Goal: Complete application form

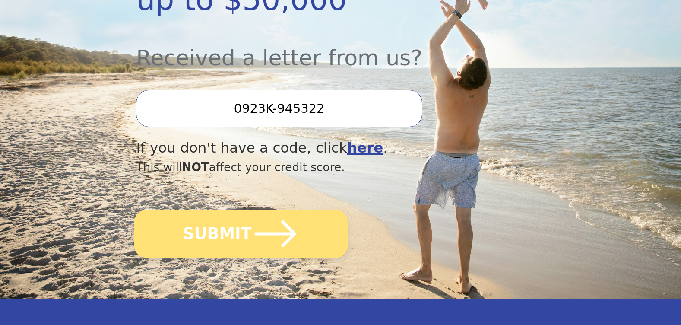
scroll to position [346, 0]
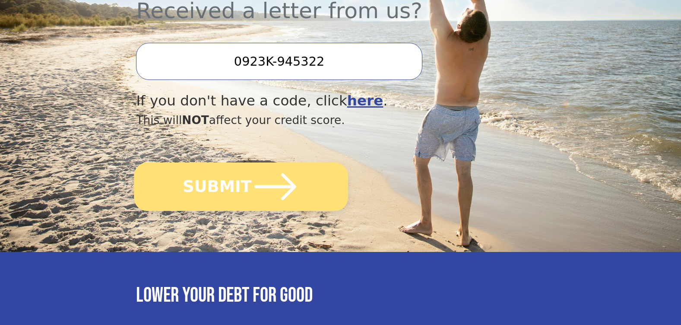
click at [232, 162] on button "SUBMIT" at bounding box center [241, 186] width 214 height 48
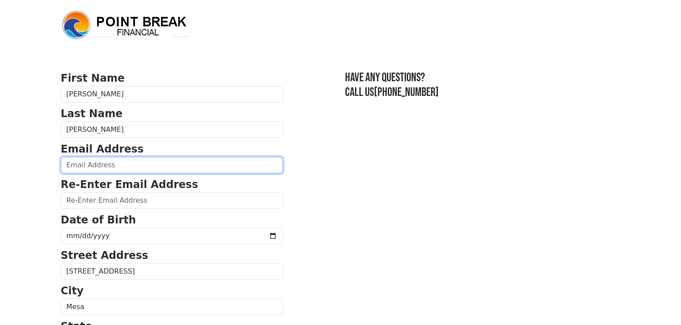
click at [93, 161] on input "email" at bounding box center [172, 165] width 222 height 16
click at [77, 166] on input "email" at bounding box center [172, 165] width 222 height 16
type input "taament@hotmail.com"
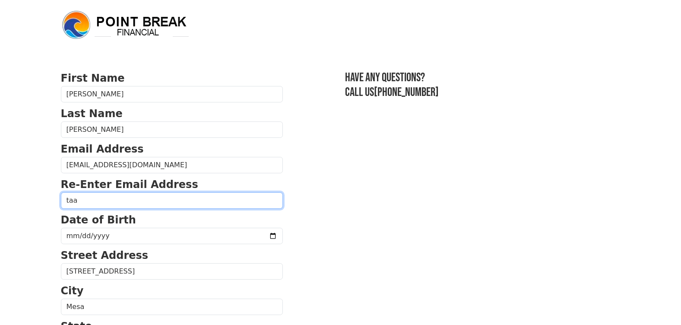
type input "taament@hotmail.com"
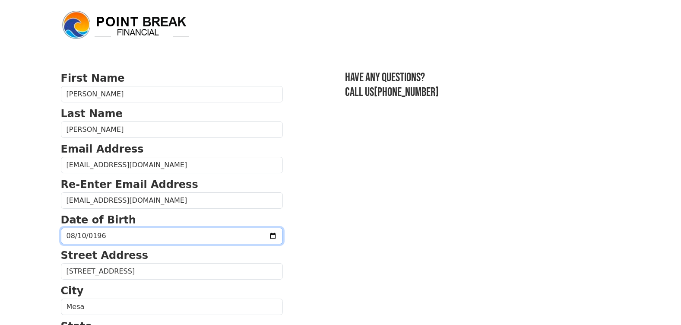
type input "1965-08-10"
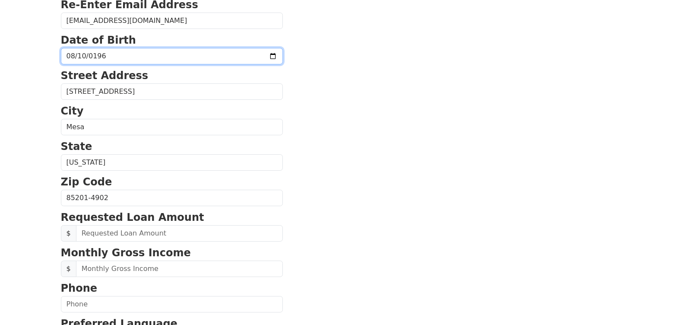
scroll to position [259, 0]
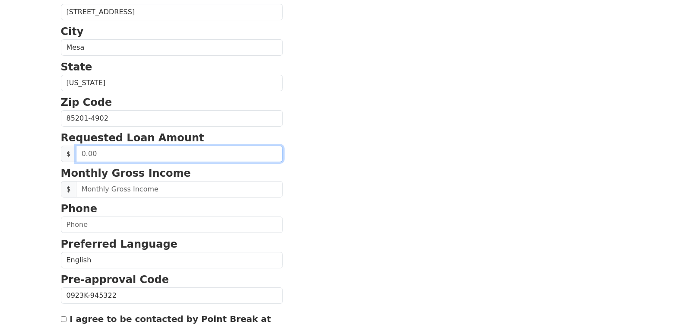
click at [98, 155] on input "text" at bounding box center [179, 154] width 207 height 16
drag, startPoint x: 80, startPoint y: 154, endPoint x: 101, endPoint y: 156, distance: 21.7
click at [101, 156] on input "text" at bounding box center [179, 154] width 207 height 16
type input "35,000.00"
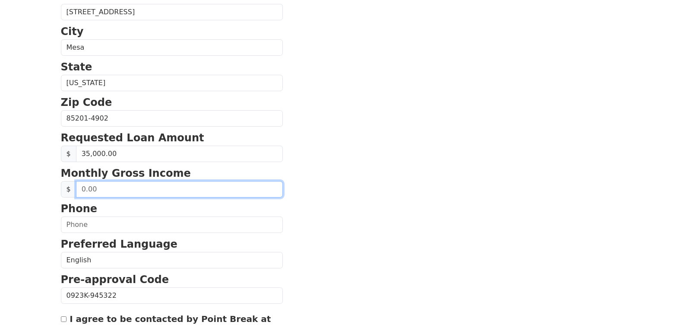
click at [84, 192] on input "text" at bounding box center [179, 189] width 207 height 16
click at [89, 190] on input "text" at bounding box center [179, 189] width 207 height 16
type input "5,000.00"
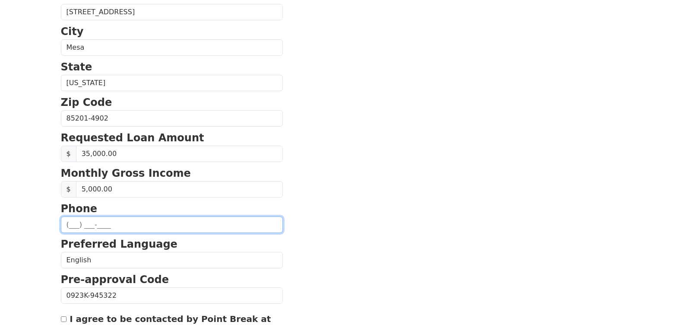
click at [69, 226] on input "text" at bounding box center [172, 224] width 222 height 16
type input "(480) 326-9320"
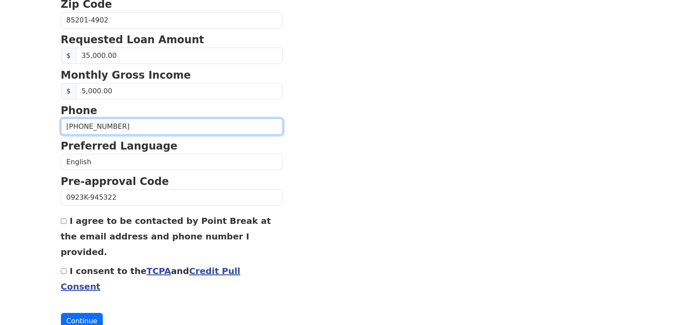
scroll to position [363, 0]
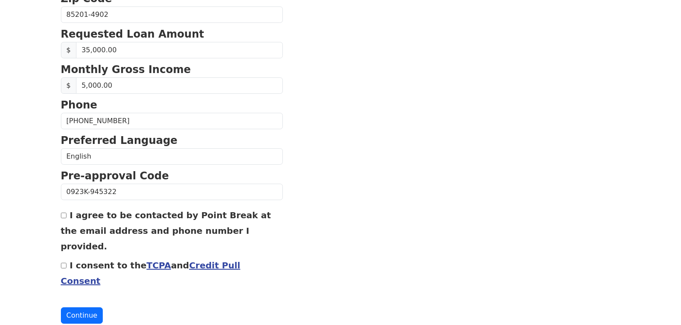
click at [63, 217] on input "I agree to be contacted by Point Break at the email address and phone number I …" at bounding box center [64, 215] width 6 height 6
checkbox input "true"
click at [65, 263] on input "I consent to the TCPA and Credit Pull Consent" at bounding box center [64, 266] width 6 height 6
checkbox input "true"
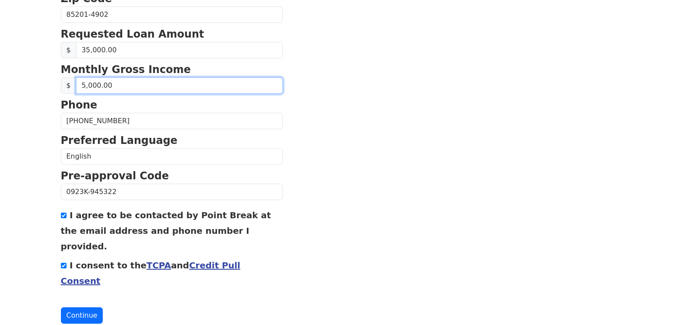
click at [84, 85] on input "5,000.00" at bounding box center [179, 85] width 207 height 16
type input "4,000.00"
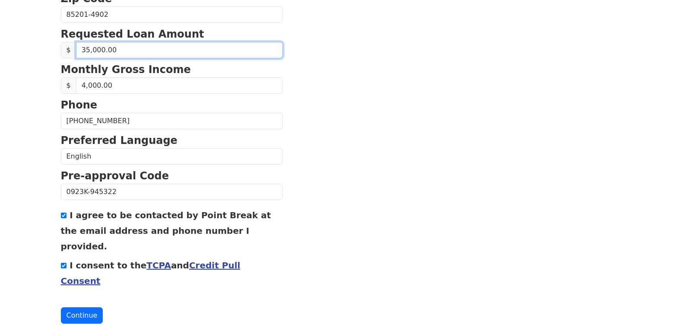
click at [89, 51] on input "35,000.00" at bounding box center [179, 50] width 207 height 16
type input "40,000.00"
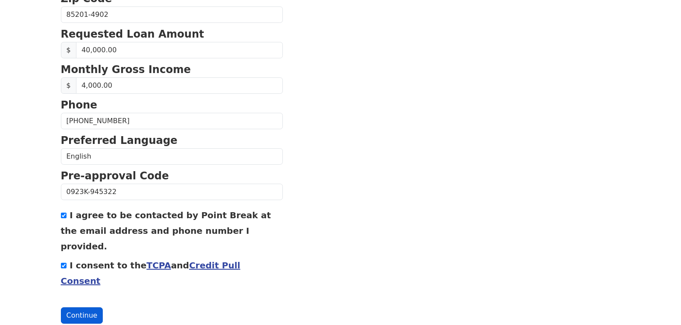
click at [75, 307] on button "Continue" at bounding box center [82, 315] width 42 height 16
